Goal: Information Seeking & Learning: Check status

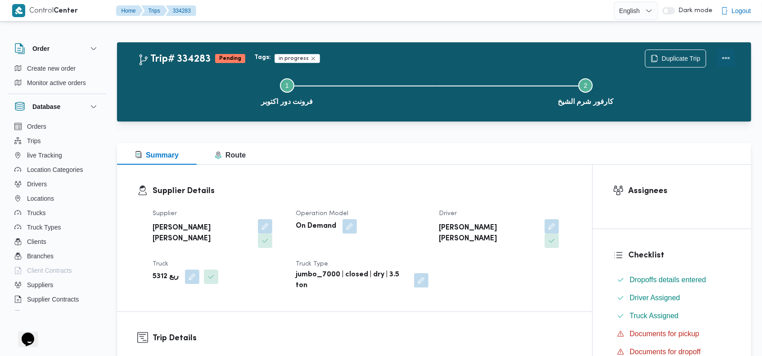
click at [724, 52] on button "Actions" at bounding box center [726, 58] width 18 height 18
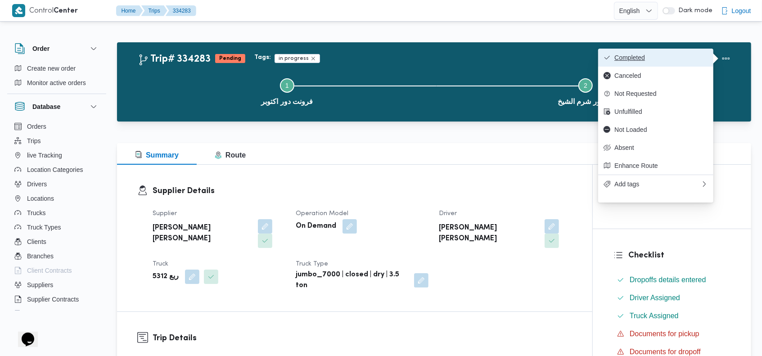
click at [677, 56] on span "Completed" at bounding box center [661, 57] width 94 height 7
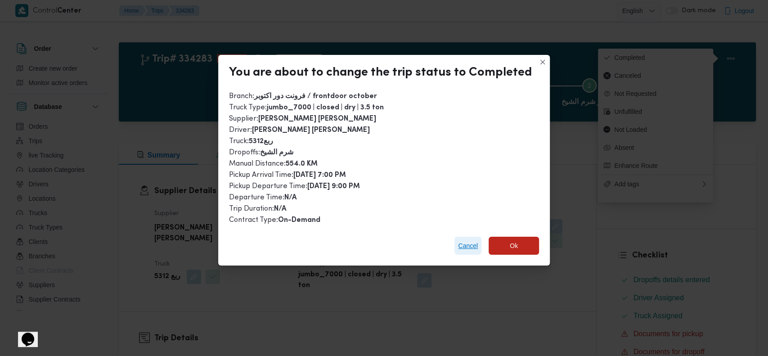
click at [470, 247] on span "Cancel" at bounding box center [468, 245] width 20 height 11
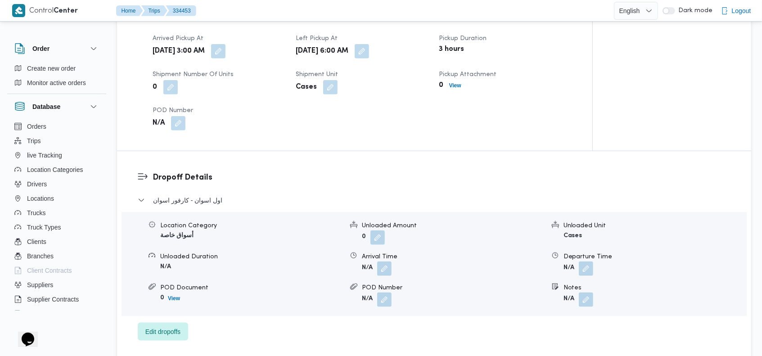
scroll to position [576, 0]
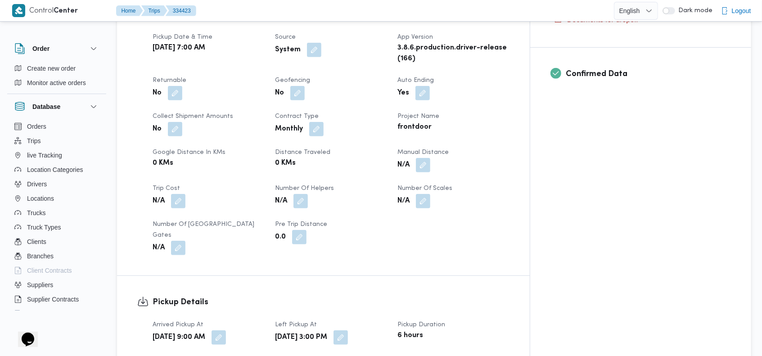
scroll to position [336, 0]
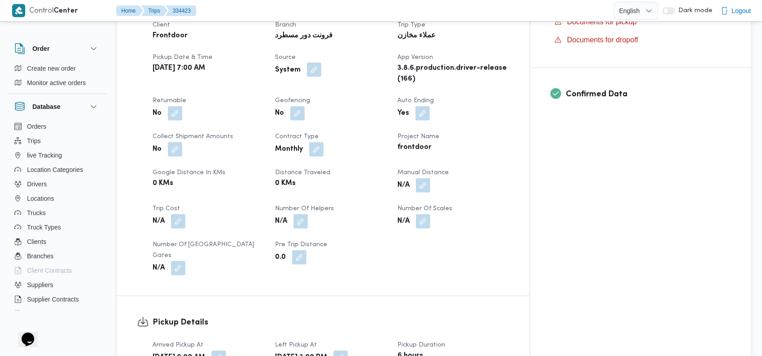
click at [321, 63] on button "button" at bounding box center [314, 70] width 14 height 14
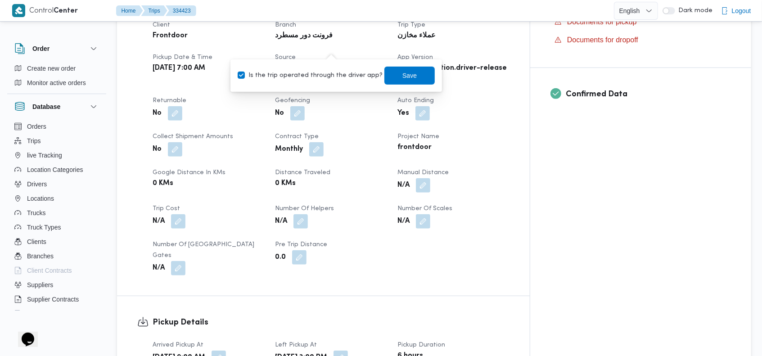
click at [330, 79] on label "Is the trip operated through the driver app?" at bounding box center [310, 75] width 145 height 11
checkbox input "false"
click at [402, 77] on span "Save" at bounding box center [409, 75] width 14 height 11
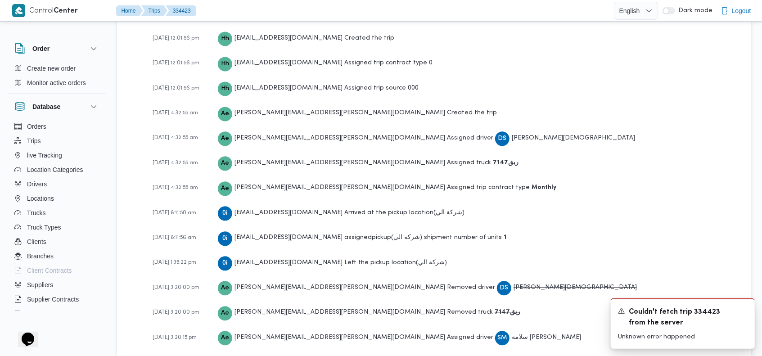
scroll to position [1402, 0]
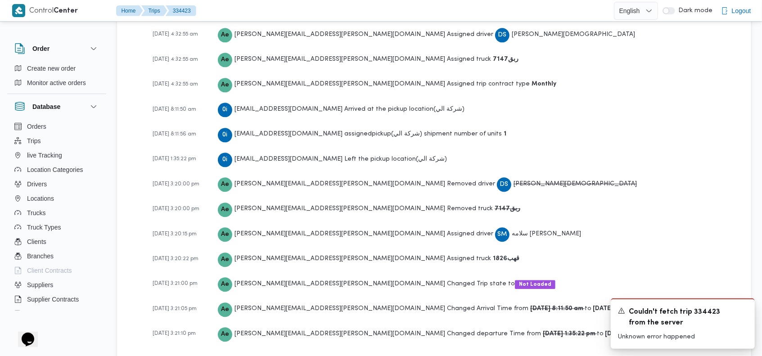
click at [612, 210] on div "22-01-2025 12:01:56 pm Hh hadeer.hesham@illa.com.eg Created the trip 22-01-2025…" at bounding box center [442, 138] width 578 height 433
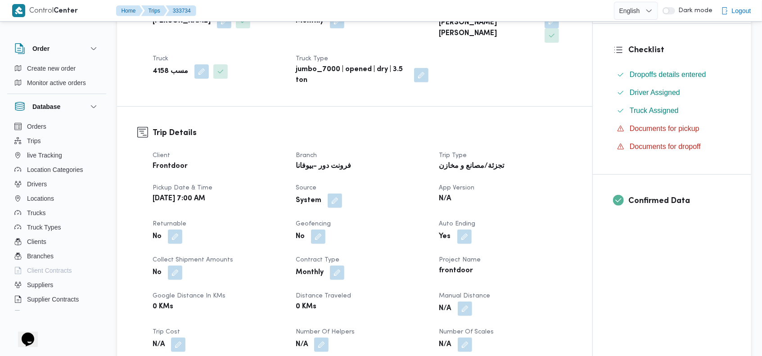
scroll to position [211, 0]
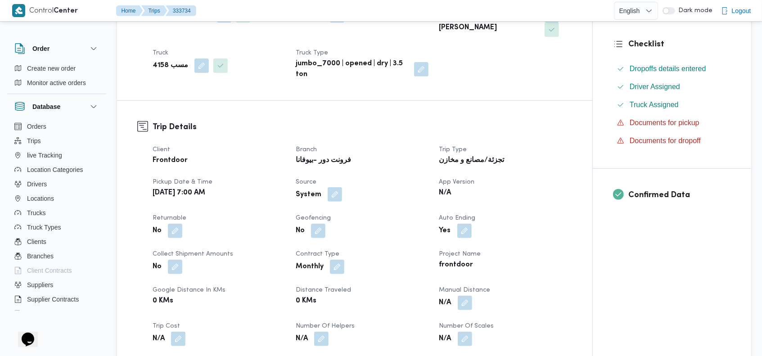
click at [335, 187] on button "button" at bounding box center [335, 194] width 14 height 14
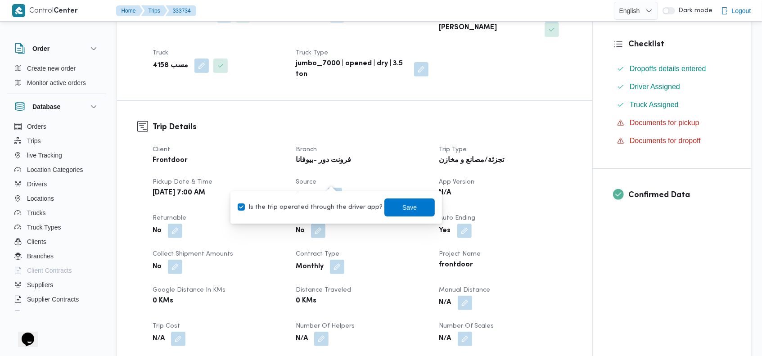
click at [325, 203] on label "Is the trip operated through the driver app?" at bounding box center [310, 207] width 145 height 11
checkbox input "false"
click at [392, 210] on span "Save" at bounding box center [409, 207] width 50 height 18
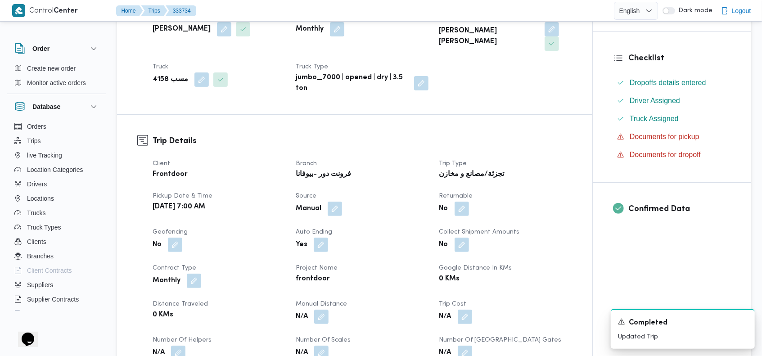
scroll to position [0, 0]
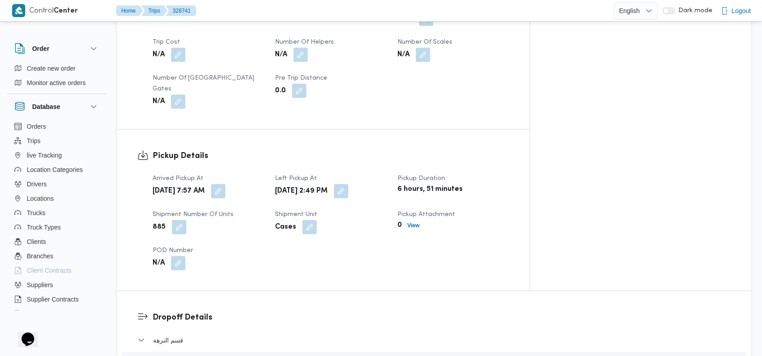
scroll to position [514, 0]
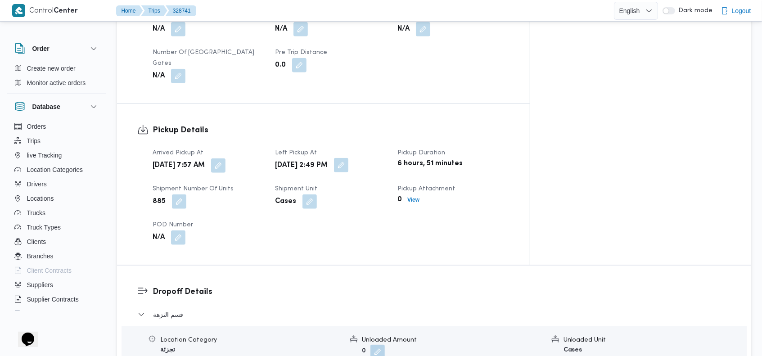
click at [348, 158] on button "button" at bounding box center [341, 165] width 14 height 14
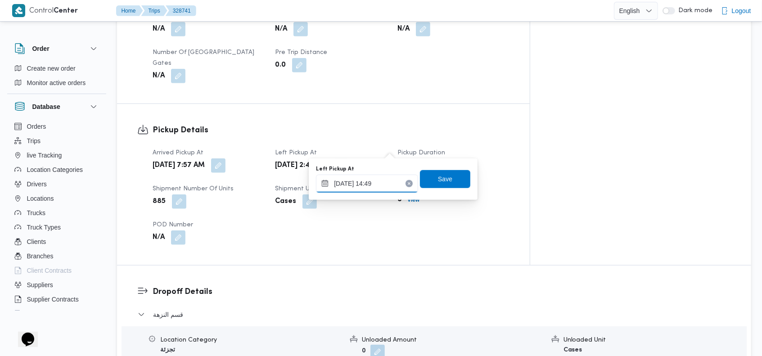
click at [371, 188] on input "02/08/2025 14:49" at bounding box center [367, 184] width 102 height 18
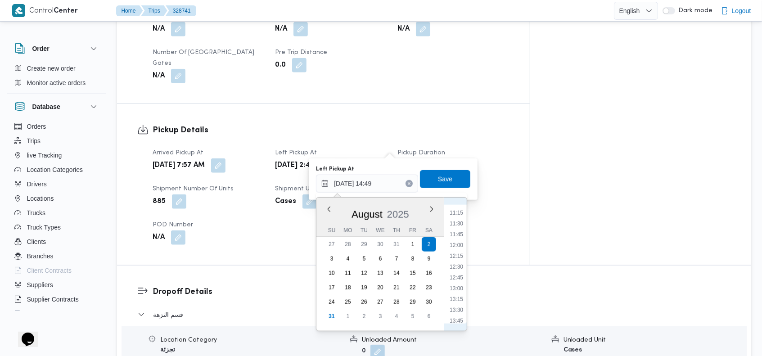
scroll to position [472, 0]
click at [461, 233] on li "11:30" at bounding box center [456, 234] width 21 height 9
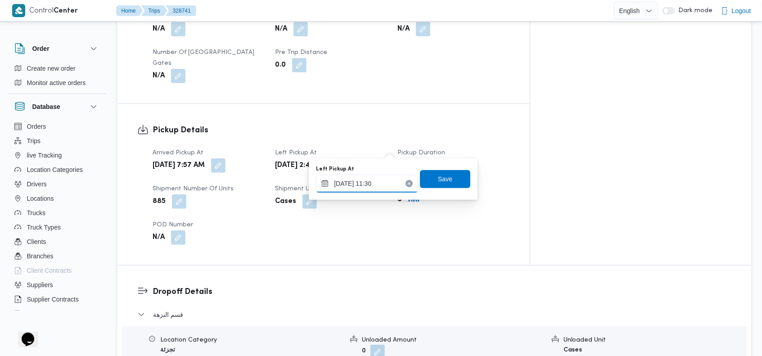
click at [372, 180] on input "02/08/2025 11:30" at bounding box center [367, 184] width 102 height 18
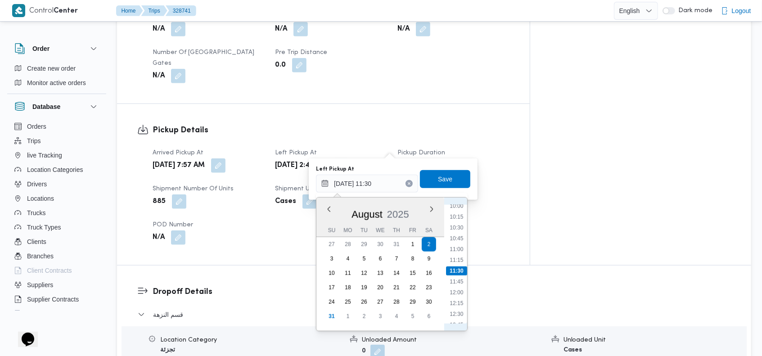
scroll to position [332, 0]
click at [460, 245] on li "08:30" at bounding box center [457, 244] width 21 height 9
type input "02/08/2025 08:30"
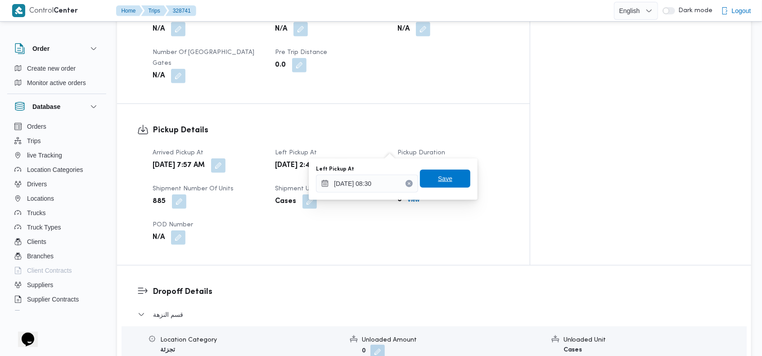
click at [444, 178] on span "Save" at bounding box center [445, 179] width 50 height 18
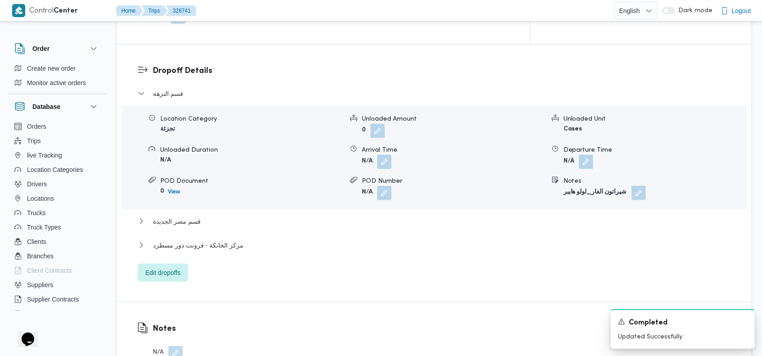
scroll to position [732, 0]
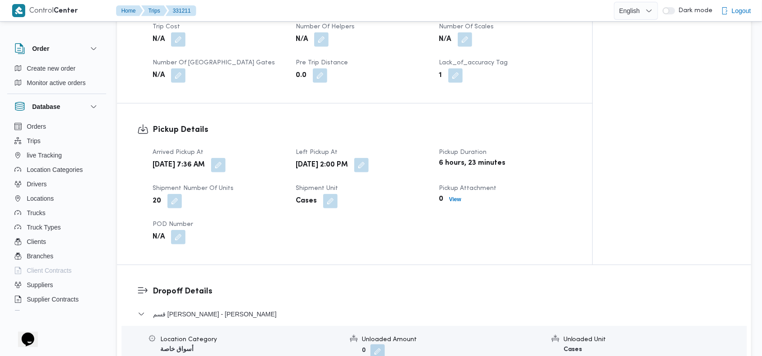
scroll to position [495, 0]
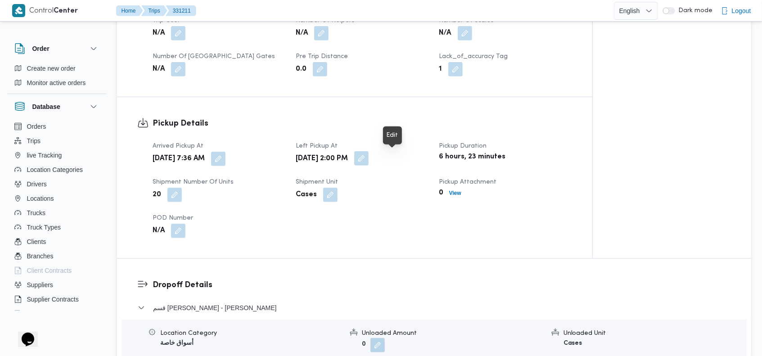
click at [369, 160] on button "button" at bounding box center [361, 158] width 14 height 14
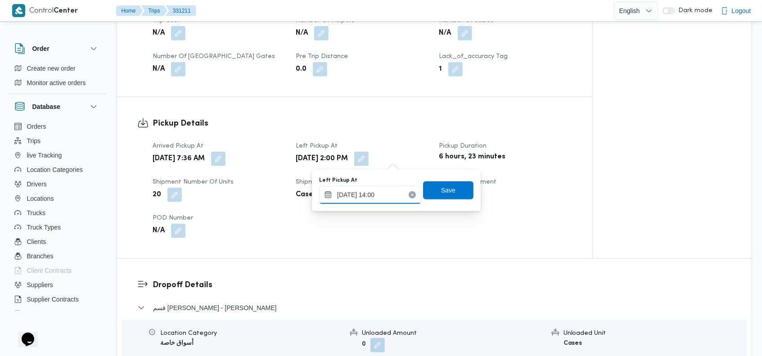
click at [379, 191] on input "[DATE] 14:00" at bounding box center [370, 195] width 102 height 18
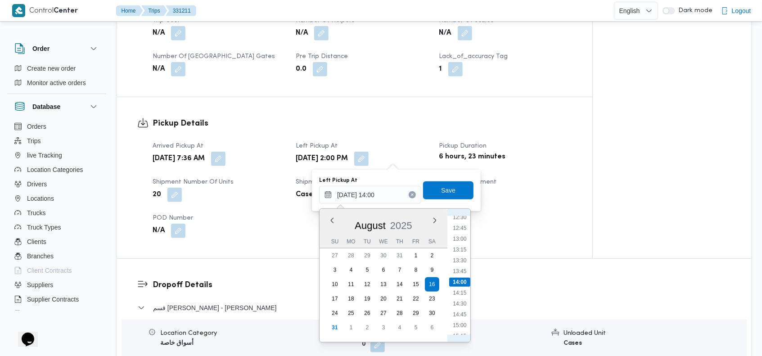
scroll to position [440, 0]
click at [465, 257] on li "11:00" at bounding box center [459, 256] width 21 height 9
type input "[DATE] 11:00"
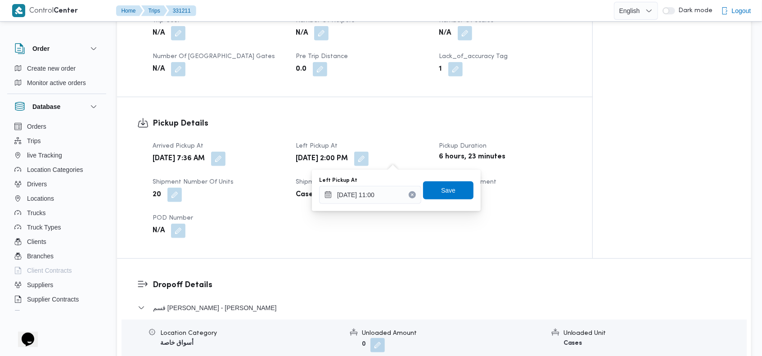
click at [447, 180] on div "Left Pickup At [DATE] 11:00 Save" at bounding box center [396, 190] width 156 height 29
click at [446, 188] on span "Save" at bounding box center [448, 190] width 14 height 11
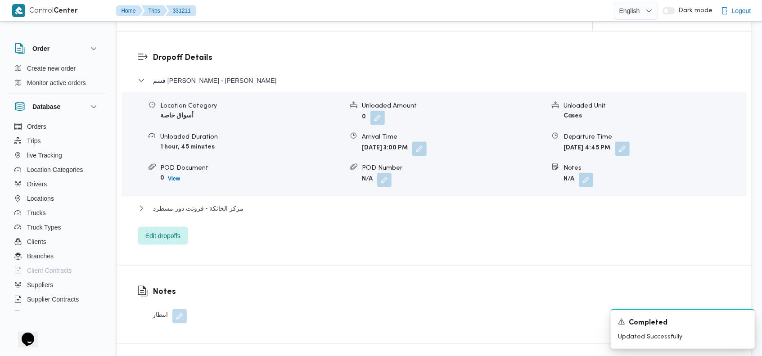
scroll to position [778, 0]
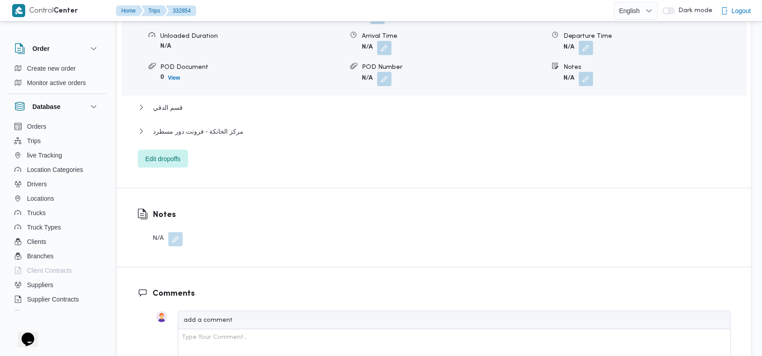
scroll to position [821, 0]
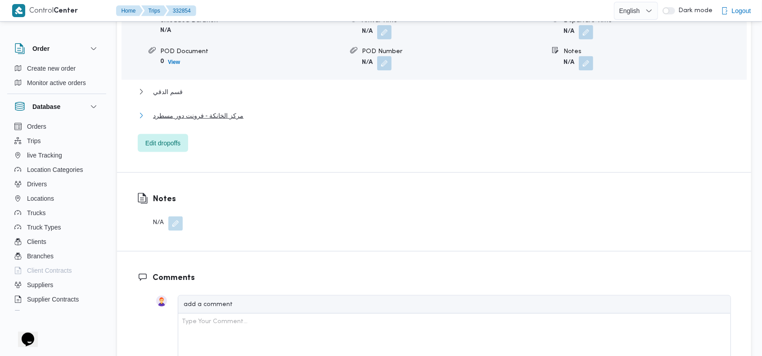
click at [223, 110] on span "مركز الخانكة - فرونت دور مسطرد" at bounding box center [198, 115] width 90 height 11
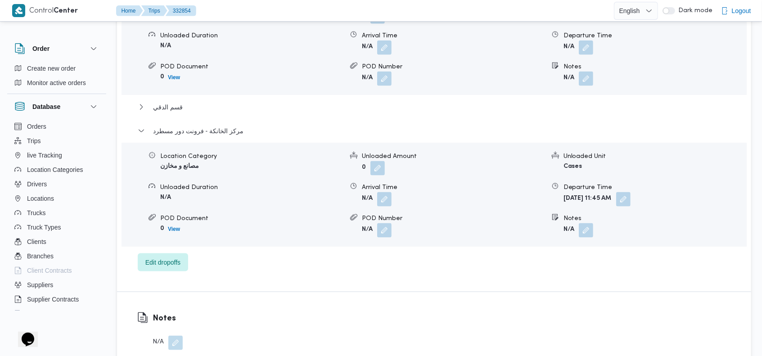
scroll to position [839, 0]
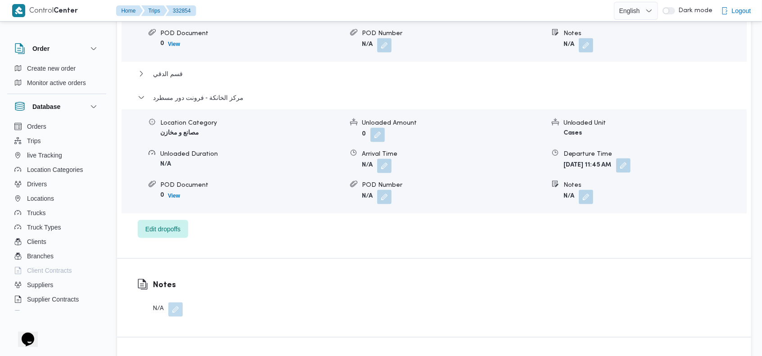
click at [631, 158] on button "button" at bounding box center [623, 165] width 14 height 14
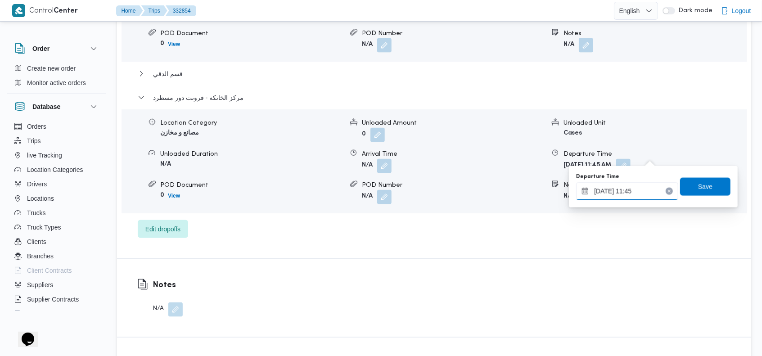
click at [615, 189] on input "[DATE] 11:45" at bounding box center [627, 191] width 102 height 18
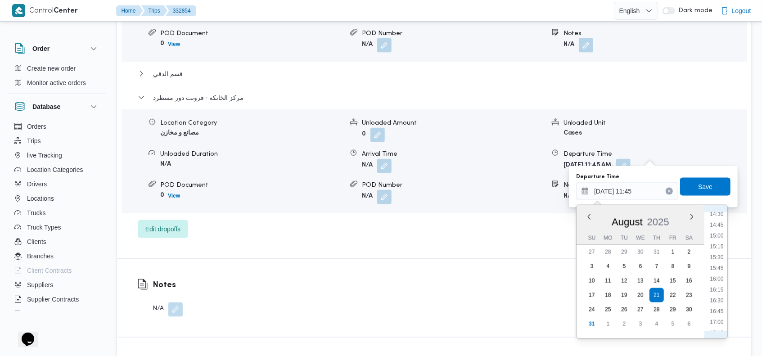
scroll to position [652, 0]
click at [719, 255] on li "16:00" at bounding box center [717, 256] width 21 height 9
type input "[DATE] 16:00"
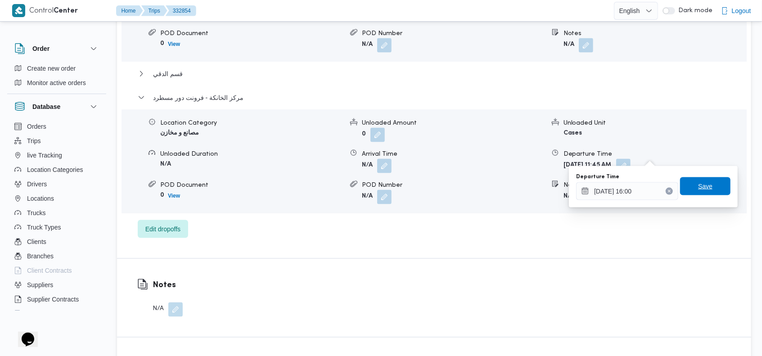
click at [698, 190] on span "Save" at bounding box center [705, 186] width 14 height 11
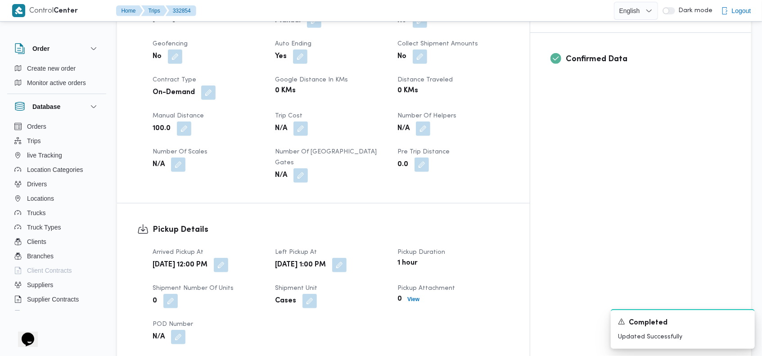
scroll to position [0, 0]
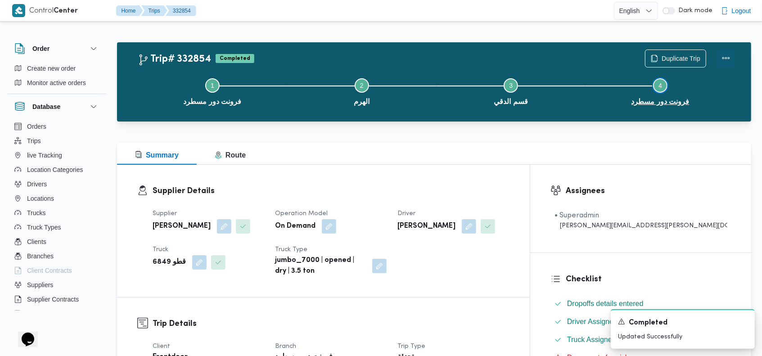
click at [719, 67] on div "Trip# 332854 Completed Duplicate Trip Step 1 is incomplete 1 فرونت دور مسطرد St…" at bounding box center [436, 82] width 597 height 65
click at [723, 56] on button "Actions" at bounding box center [726, 58] width 18 height 18
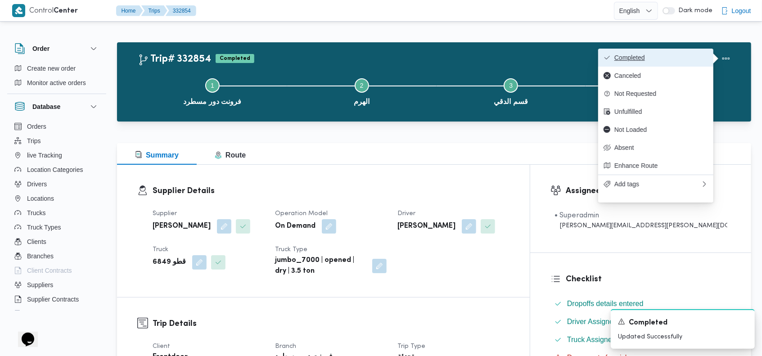
click at [661, 57] on span "Completed" at bounding box center [661, 57] width 94 height 7
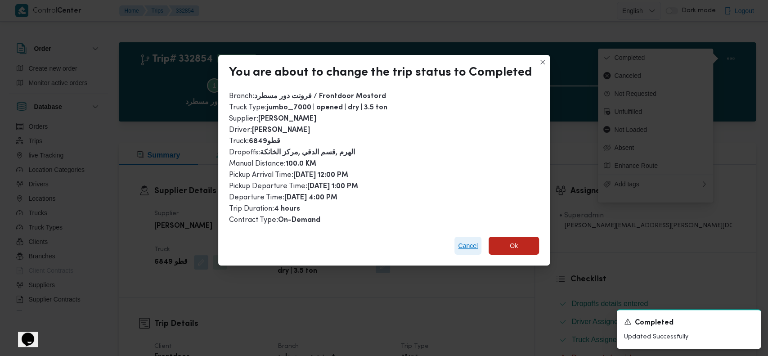
click at [462, 248] on span "Cancel" at bounding box center [468, 245] width 20 height 11
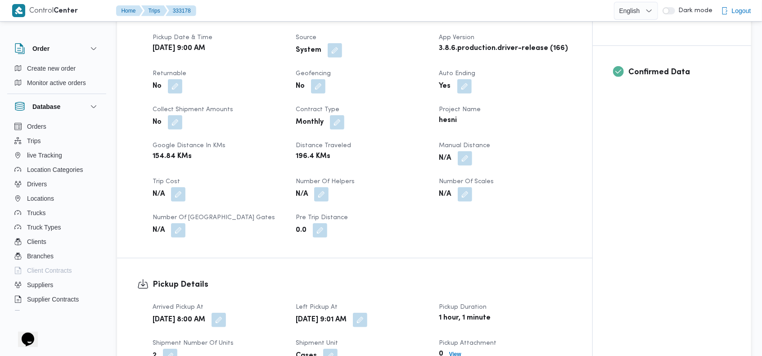
scroll to position [360, 0]
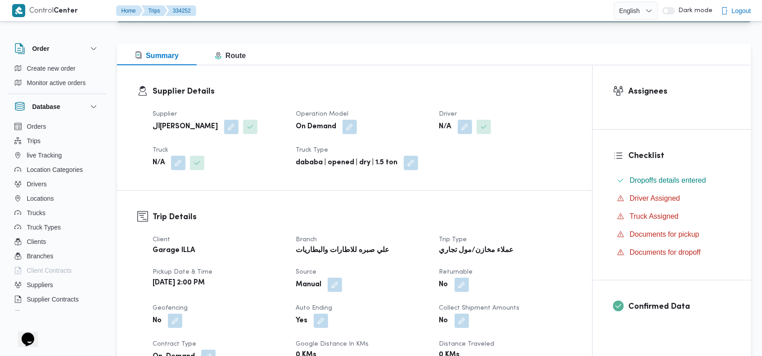
scroll to position [124, 0]
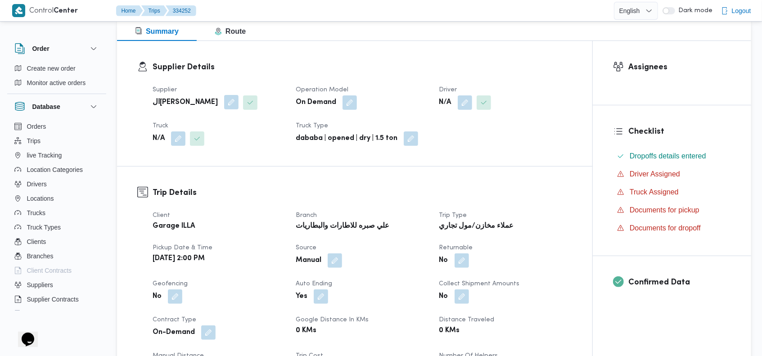
click at [224, 103] on button "button" at bounding box center [231, 102] width 14 height 14
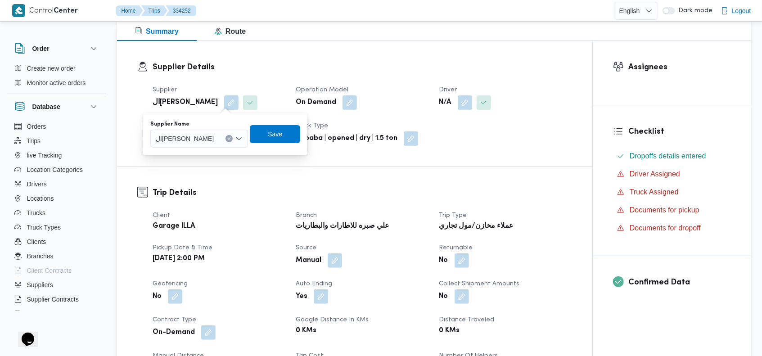
click at [226, 135] on div "ال[PERSON_NAME]" at bounding box center [199, 139] width 98 height 18
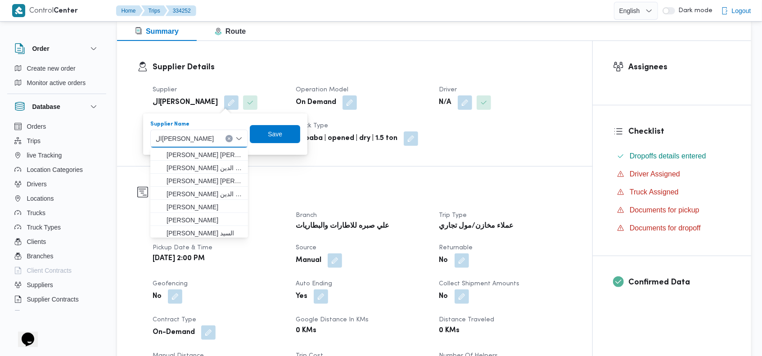
click at [229, 137] on icon "Clear input" at bounding box center [229, 139] width 4 height 4
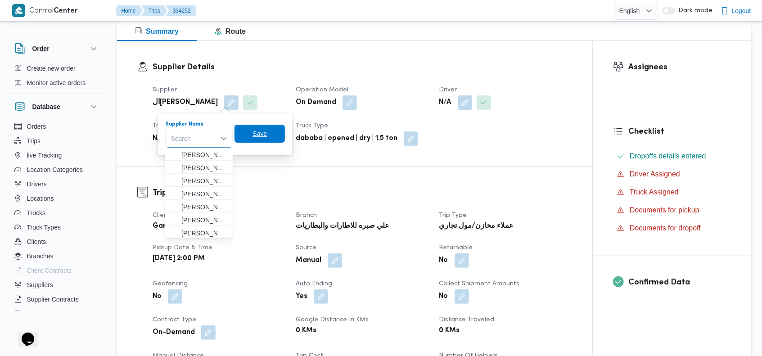
click at [247, 139] on span "Save" at bounding box center [260, 134] width 50 height 18
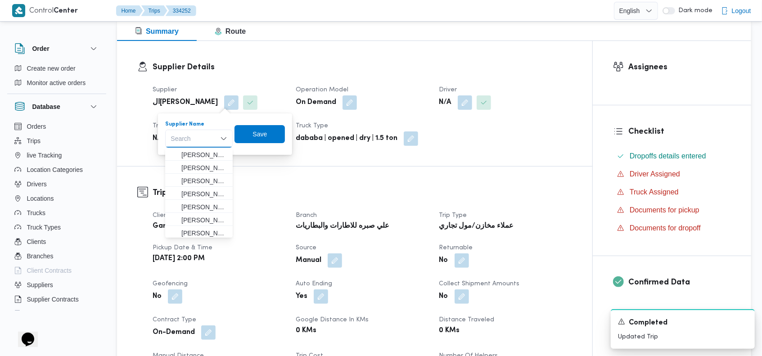
click at [409, 59] on div "Supplier Details Supplier الهامي محمد خالد علي Operation Model On Demand Driver…" at bounding box center [354, 103] width 475 height 125
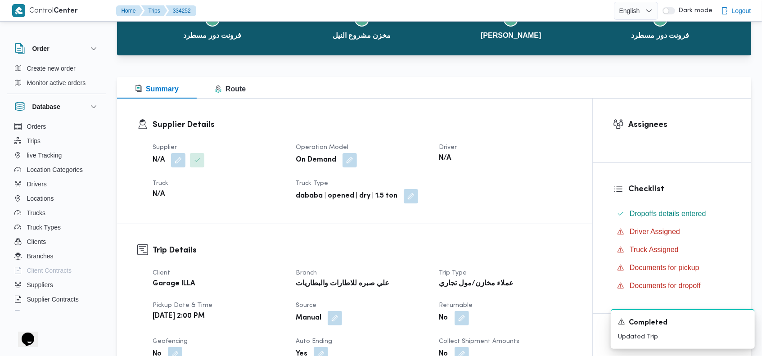
scroll to position [0, 0]
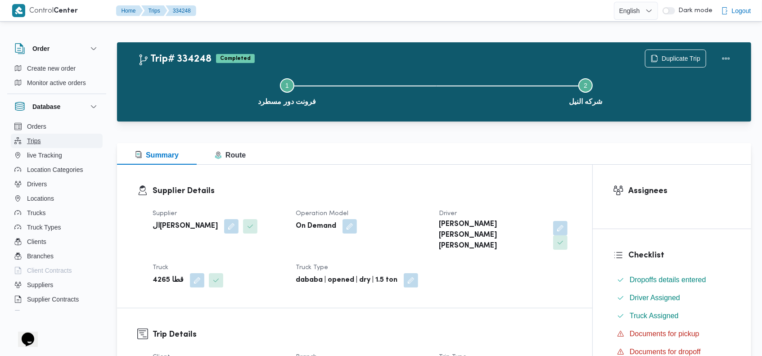
click at [45, 141] on button "Trips" at bounding box center [57, 141] width 92 height 14
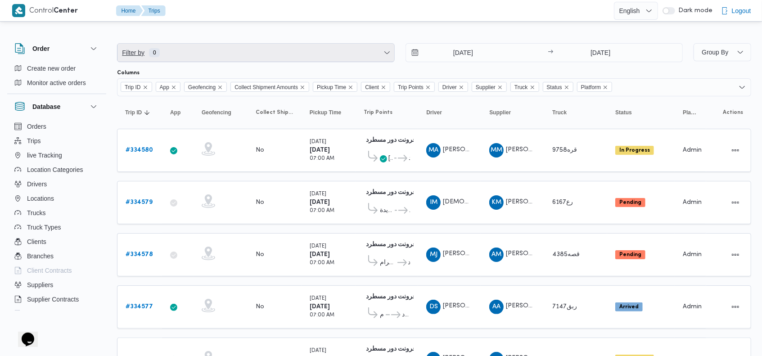
click at [316, 50] on span "Filter by 0" at bounding box center [255, 53] width 277 height 18
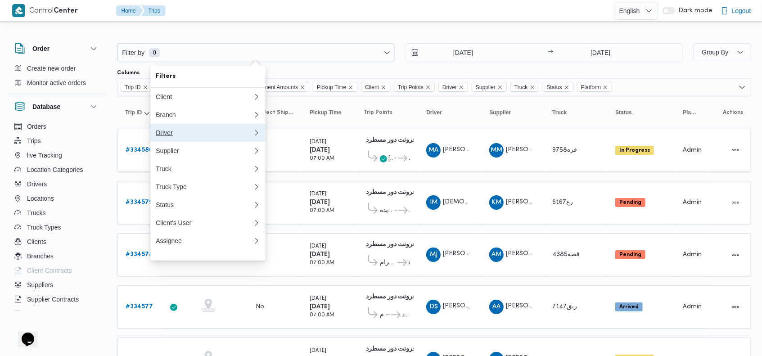
click at [188, 134] on div "Driver" at bounding box center [204, 132] width 97 height 7
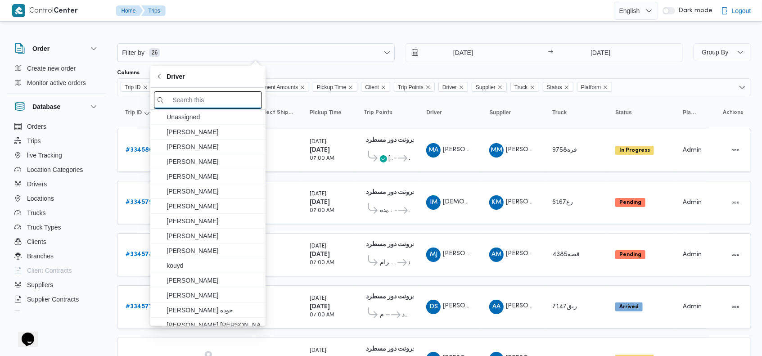
click at [202, 101] on input "search filters" at bounding box center [208, 100] width 108 height 18
paste input "[PERSON_NAME] [PERSON_NAME]"
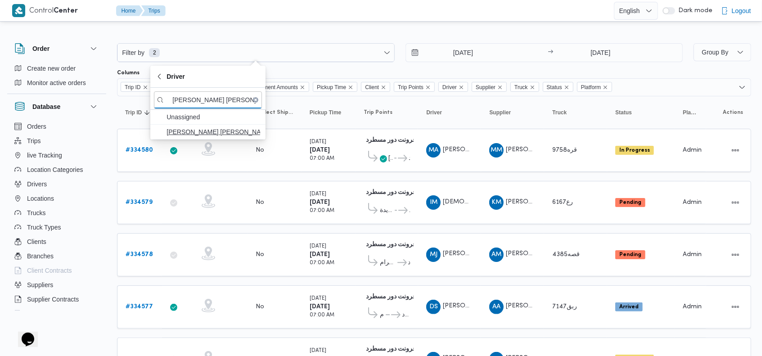
type input "[PERSON_NAME] [PERSON_NAME]"
click at [208, 132] on span "[PERSON_NAME] [PERSON_NAME]" at bounding box center [214, 131] width 94 height 11
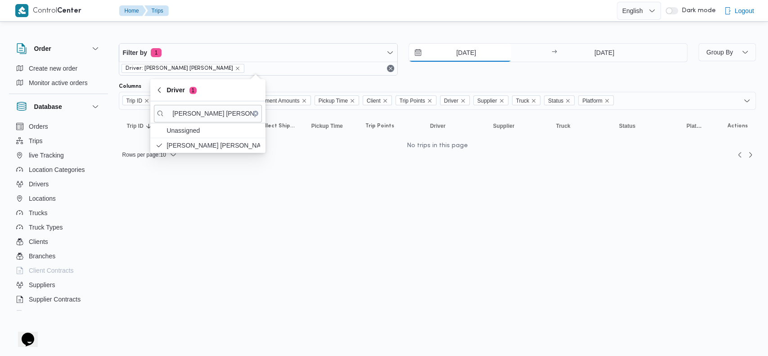
click at [452, 54] on input "[DATE]" at bounding box center [460, 53] width 102 height 18
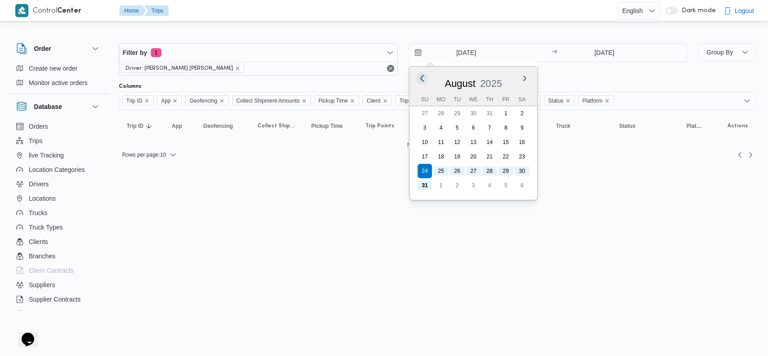
click at [420, 77] on button "Previous Month" at bounding box center [422, 78] width 9 height 9
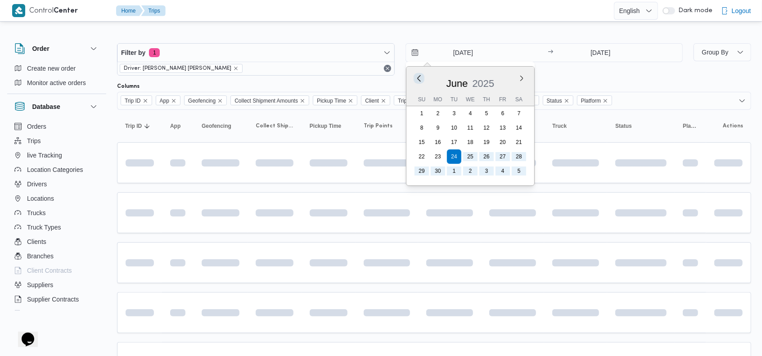
click at [420, 77] on button "Previous Month" at bounding box center [419, 78] width 9 height 9
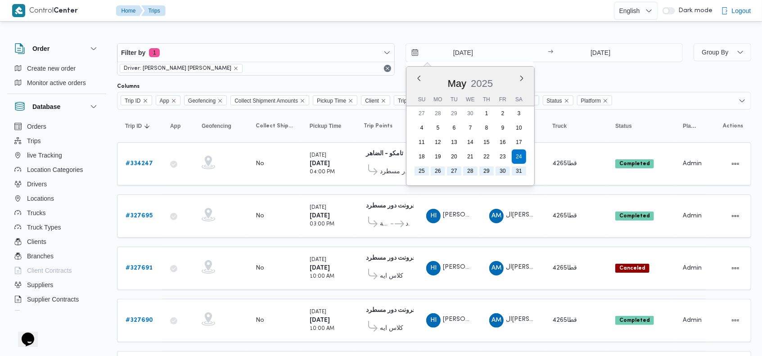
click at [588, 75] on div "Filter by 1 Driver: [PERSON_NAME] [PERSON_NAME] [DATE] Previous Month Next mont…" at bounding box center [400, 59] width 577 height 43
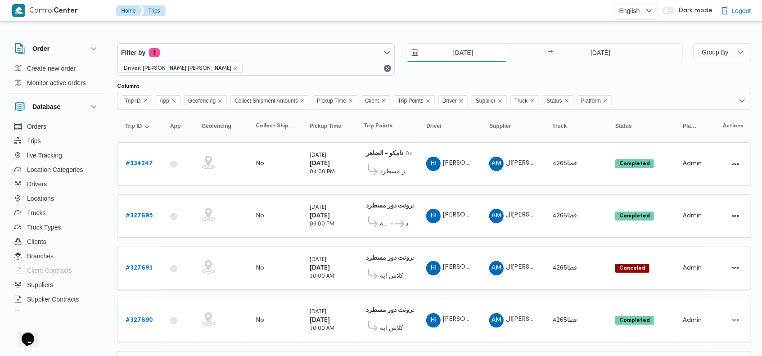
click at [450, 59] on input "[DATE]" at bounding box center [457, 53] width 102 height 18
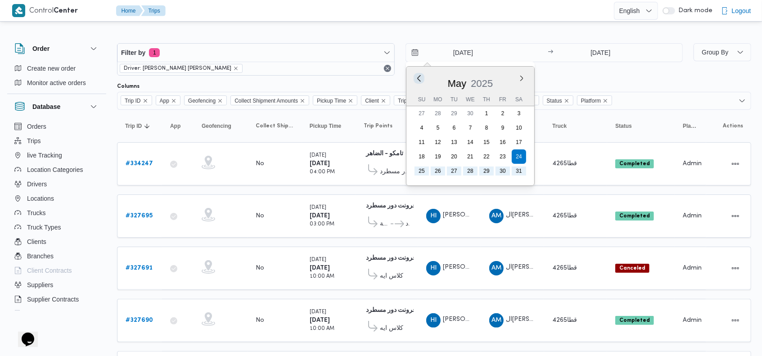
click at [419, 77] on button "Previous Month" at bounding box center [419, 78] width 9 height 9
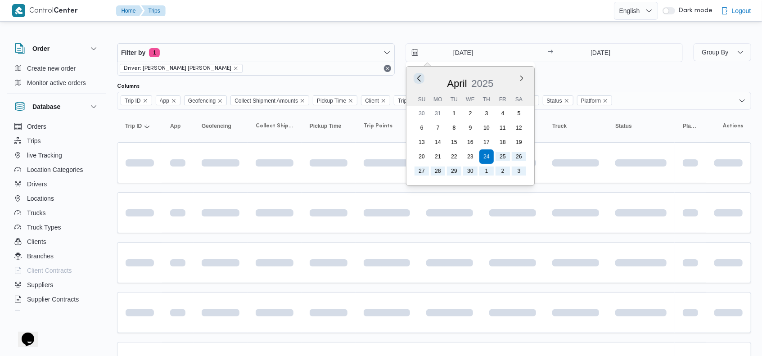
click at [419, 77] on button "Previous Month" at bounding box center [419, 78] width 9 height 9
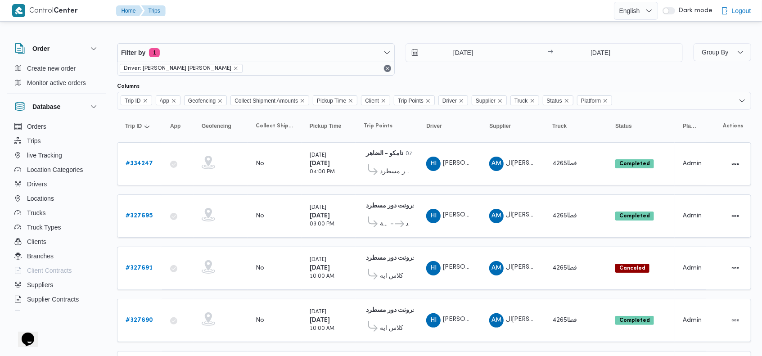
click at [639, 73] on div "[DATE] → [DATE]" at bounding box center [545, 59] width 278 height 32
click at [447, 52] on input "[DATE]" at bounding box center [457, 53] width 102 height 18
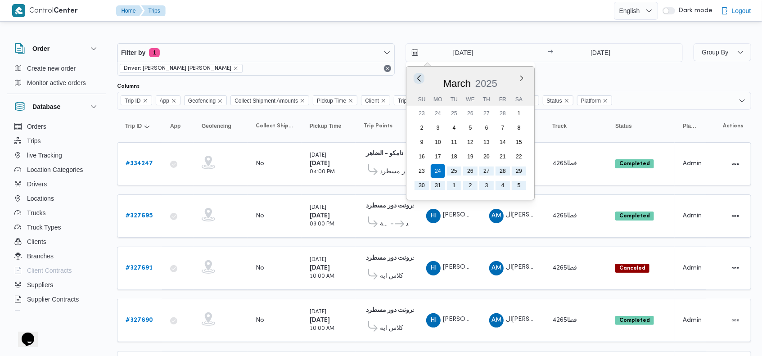
click at [417, 77] on button "Previous Month" at bounding box center [419, 78] width 9 height 9
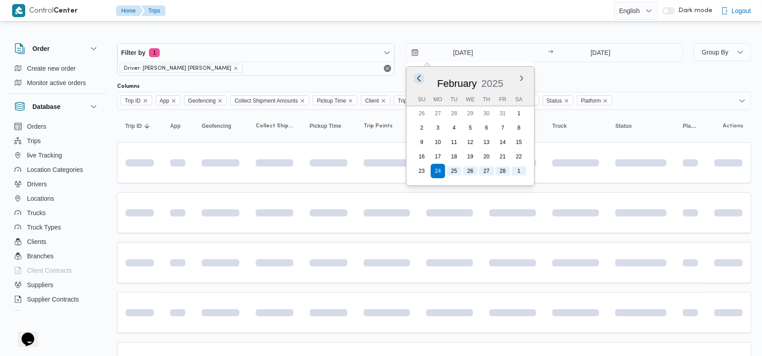
click at [417, 77] on button "Previous Month" at bounding box center [419, 78] width 9 height 9
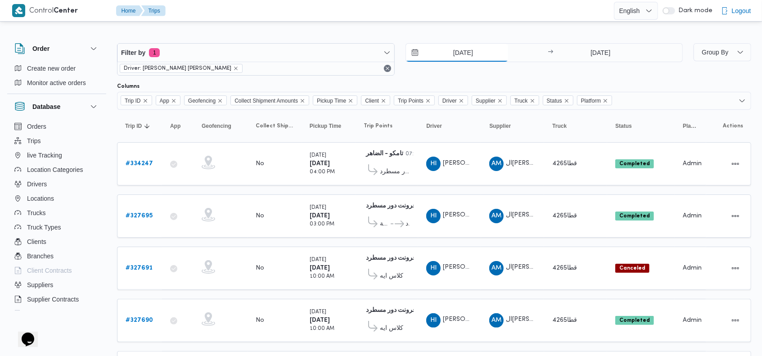
click at [447, 55] on input "[DATE]" at bounding box center [457, 53] width 102 height 18
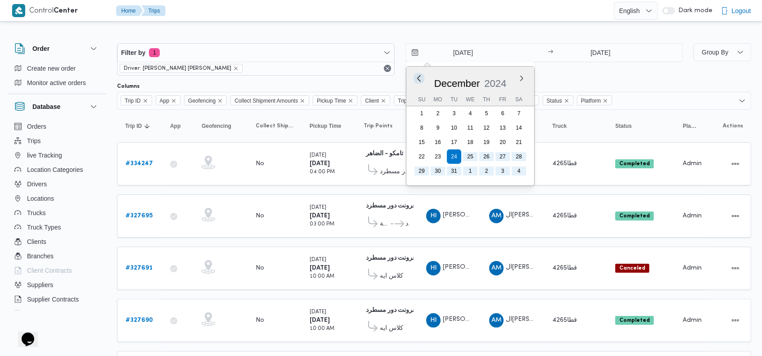
click at [418, 79] on button "Previous Month" at bounding box center [419, 78] width 9 height 9
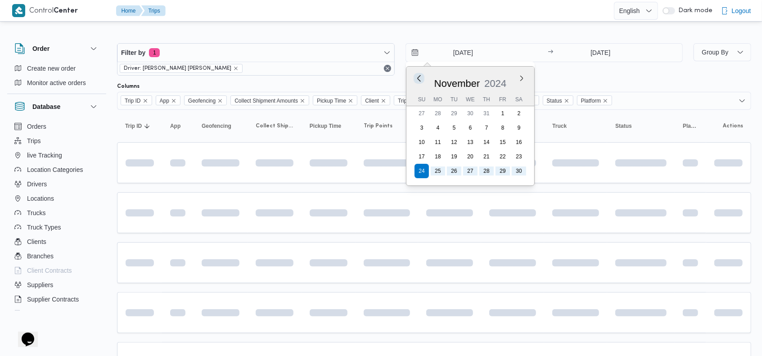
click at [418, 79] on button "Previous Month" at bounding box center [419, 78] width 9 height 9
type input "[DATE]"
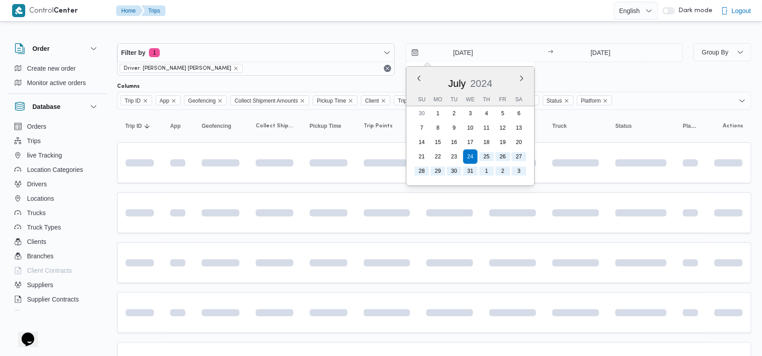
click at [574, 72] on div "[DATE] Previous Month Next month [DATE] [DATE] Su Mo Tu We Th Fr Sa 30 1 2 3 4 …" at bounding box center [545, 59] width 278 height 32
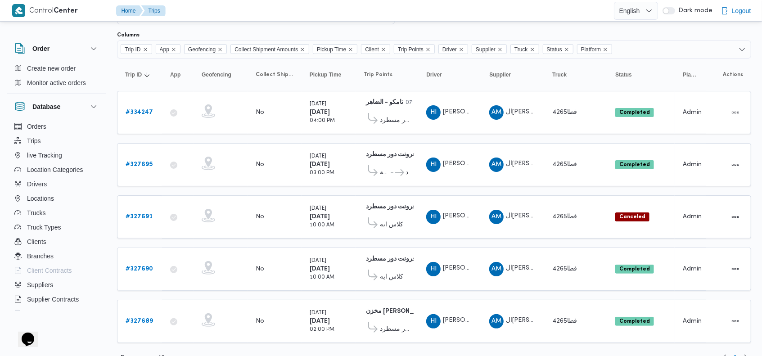
scroll to position [63, 0]
